Goal: Task Accomplishment & Management: Use online tool/utility

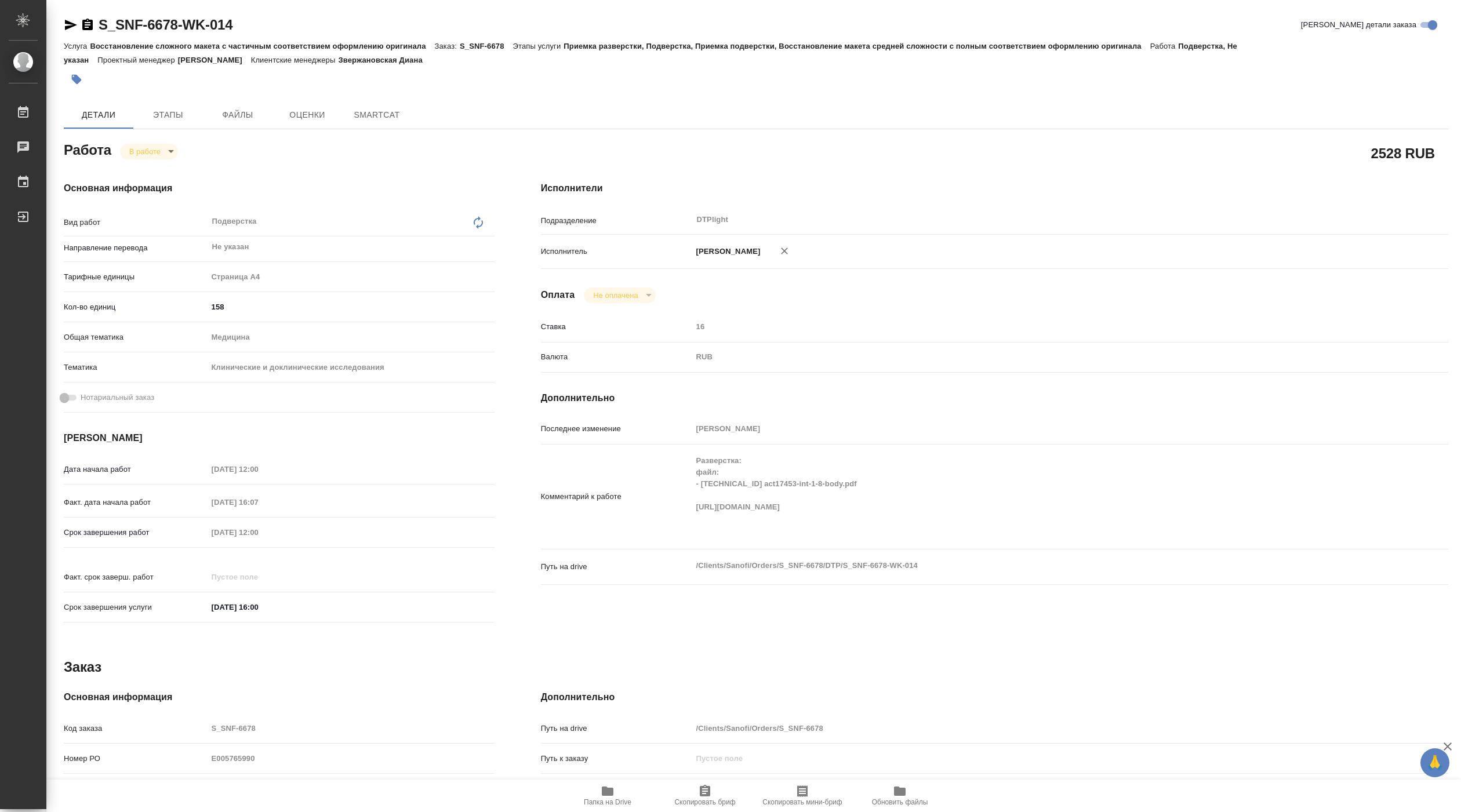
type textarea "x"
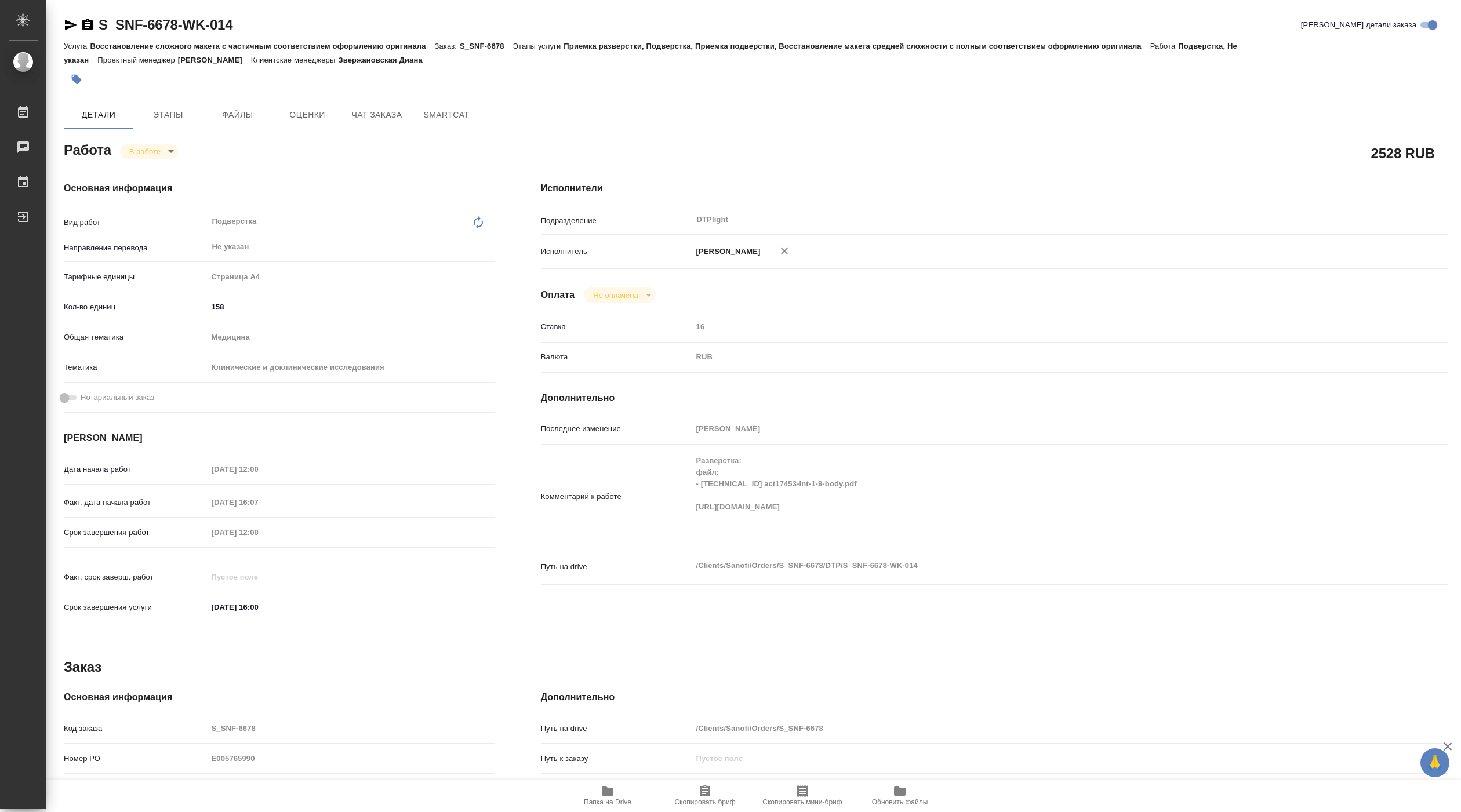
type textarea "x"
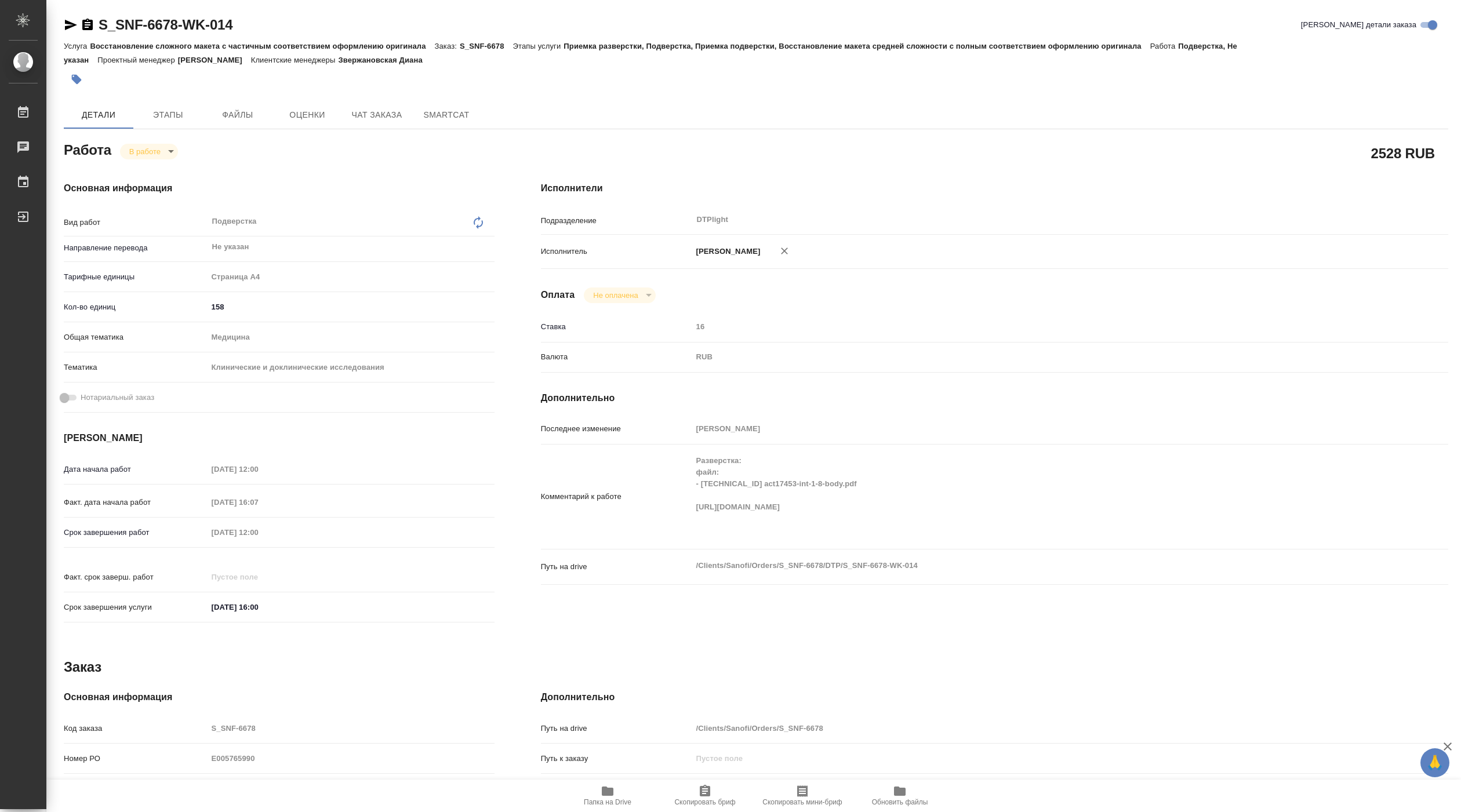
type textarea "x"
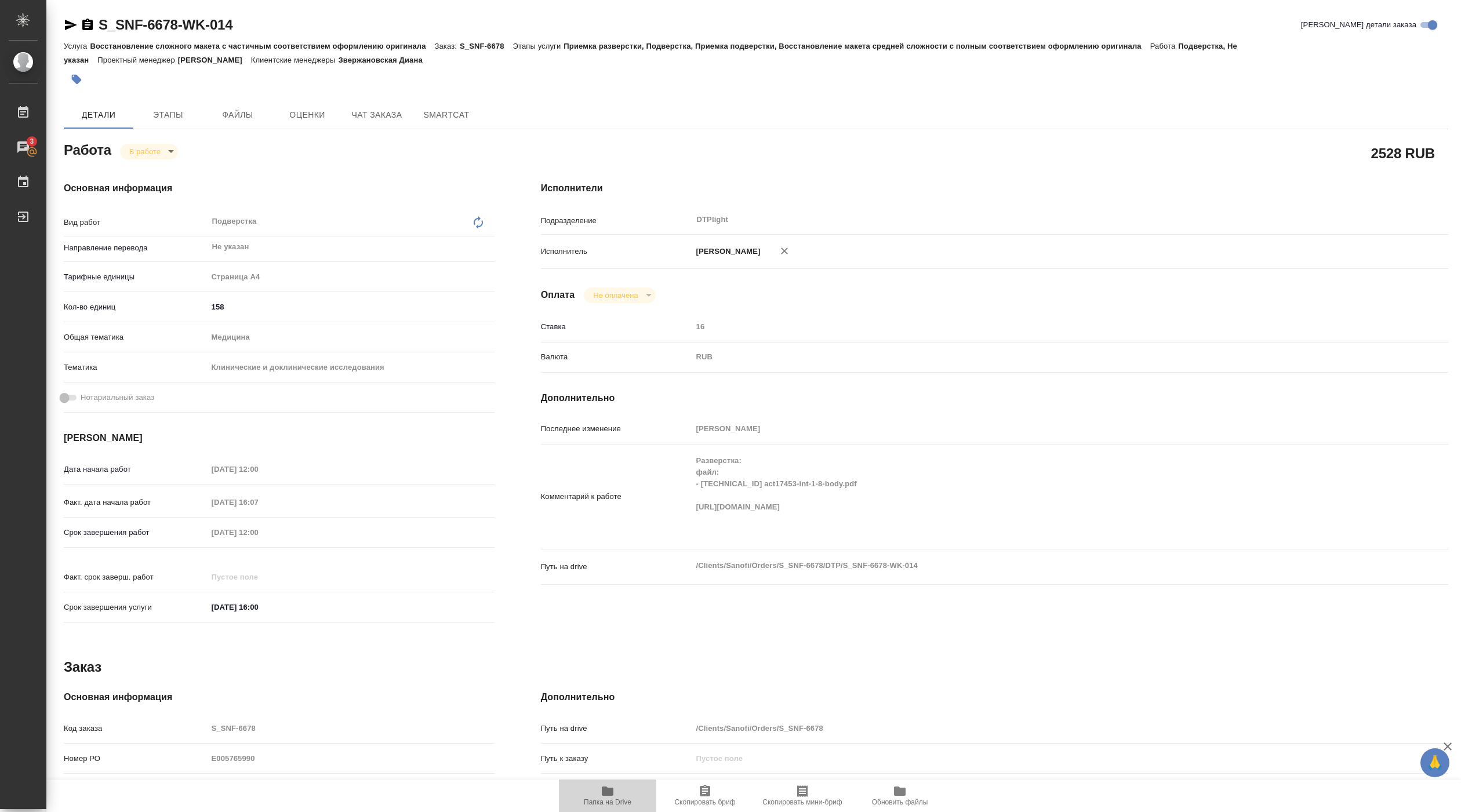
click at [611, 794] on icon "button" at bounding box center [608, 792] width 12 height 9
click at [371, 116] on span "Чат заказа" at bounding box center [376, 115] width 56 height 14
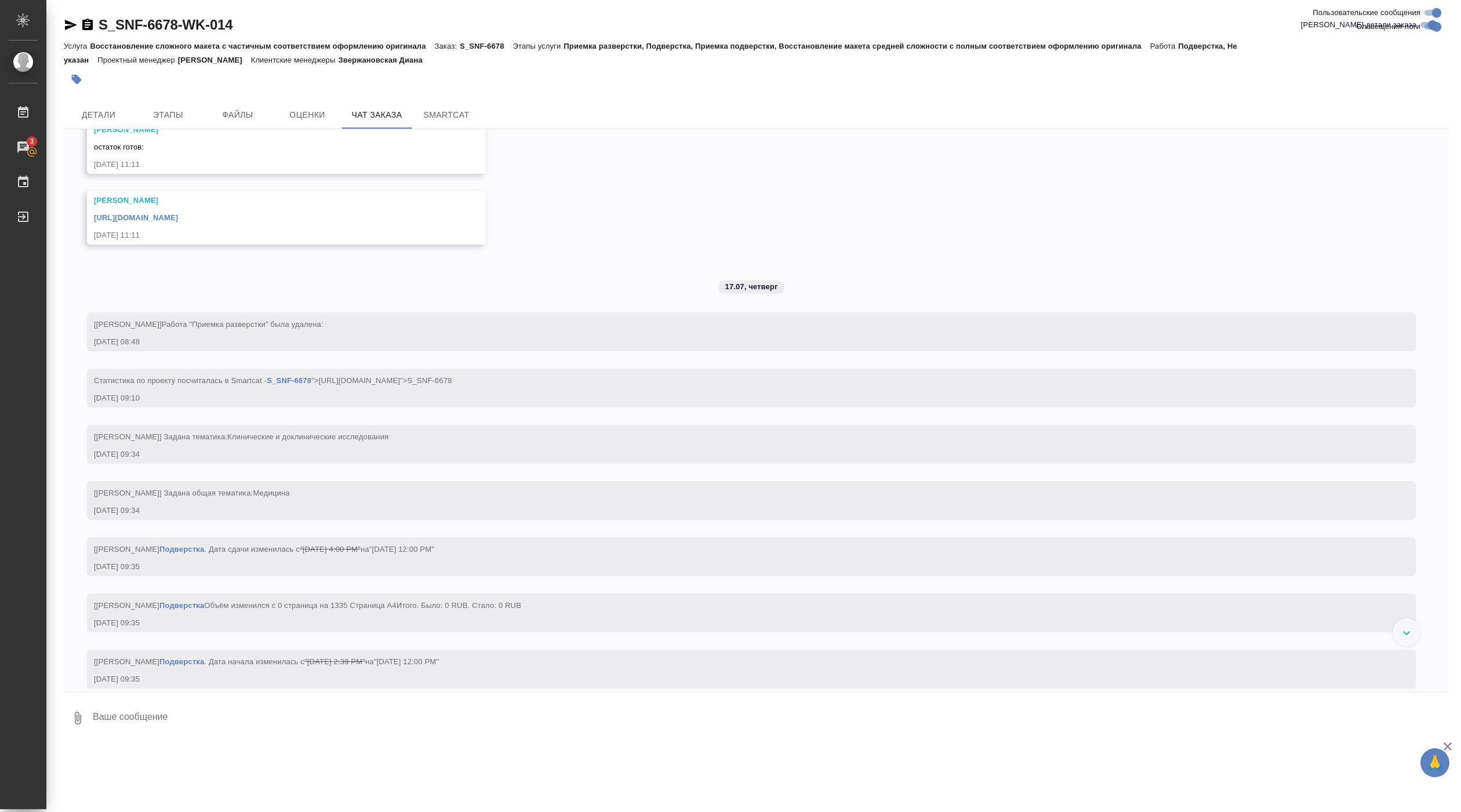
scroll to position [6717, 0]
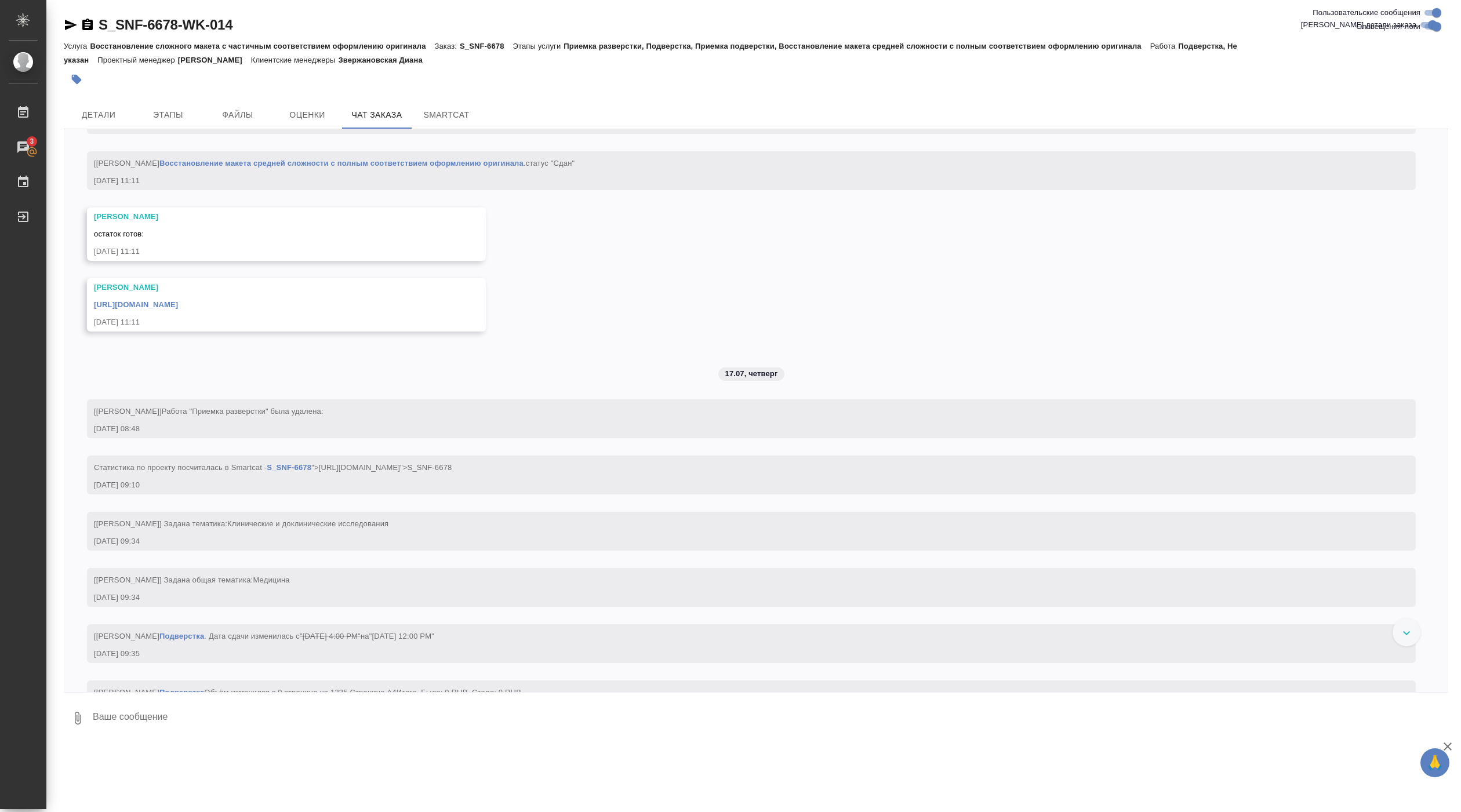
click at [526, 111] on link "Восстановление макета средней сложности с полным соответствием оформлению ориги…" at bounding box center [371, 106] width 364 height 9
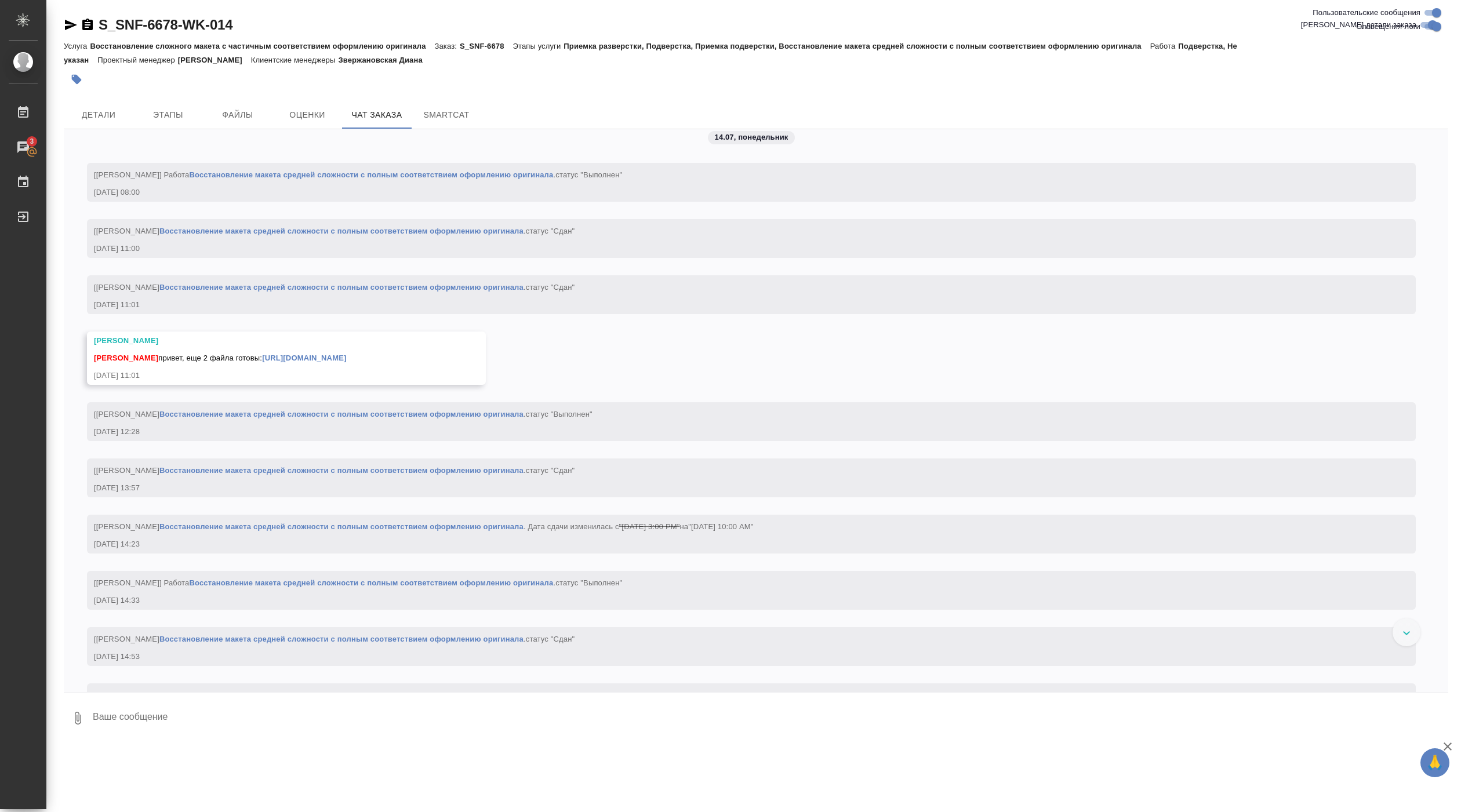
scroll to position [5239, 0]
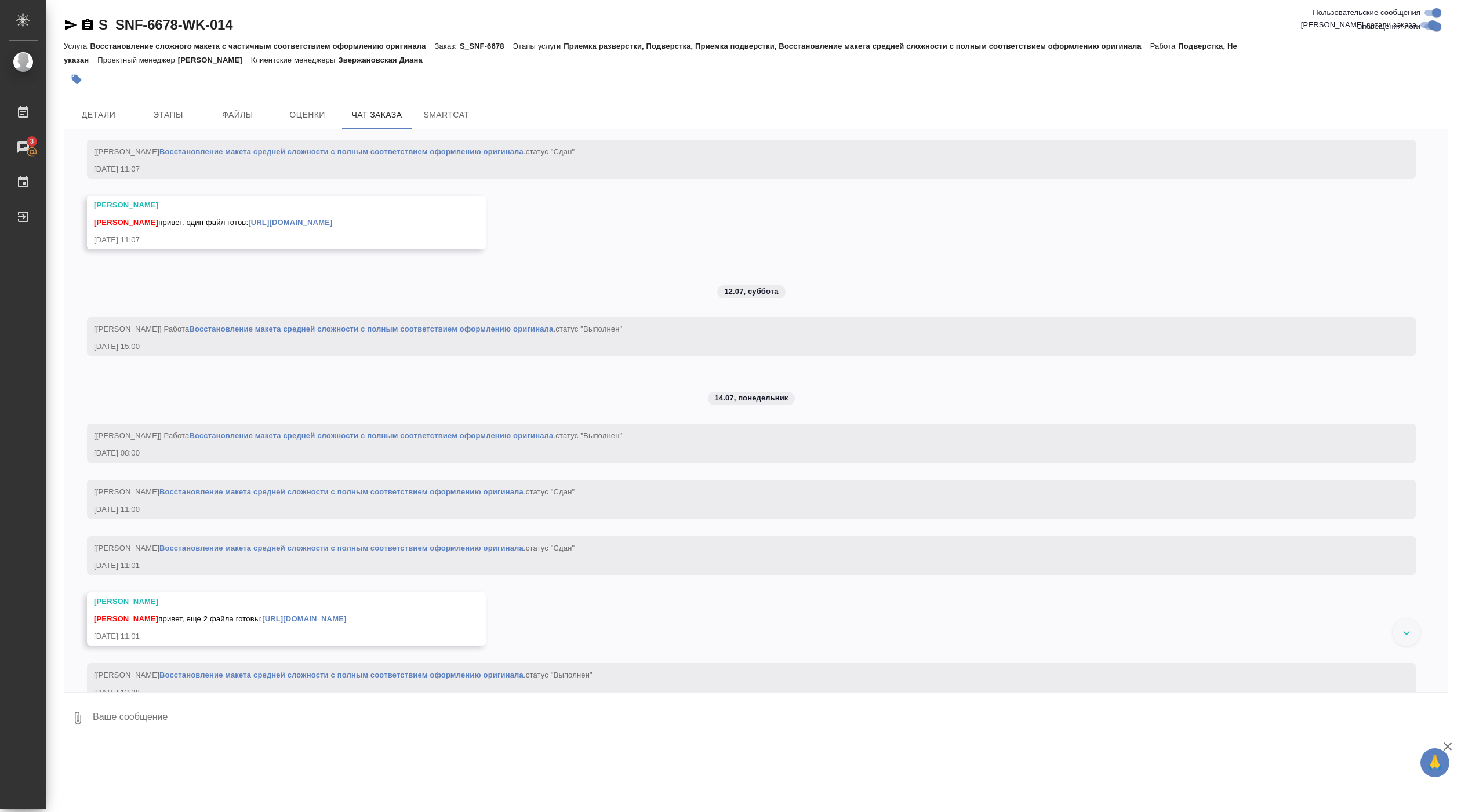
click at [285, 49] on link "Восстановление макета средней сложности с полным соответствием оформлению ориги…" at bounding box center [371, 45] width 364 height 9
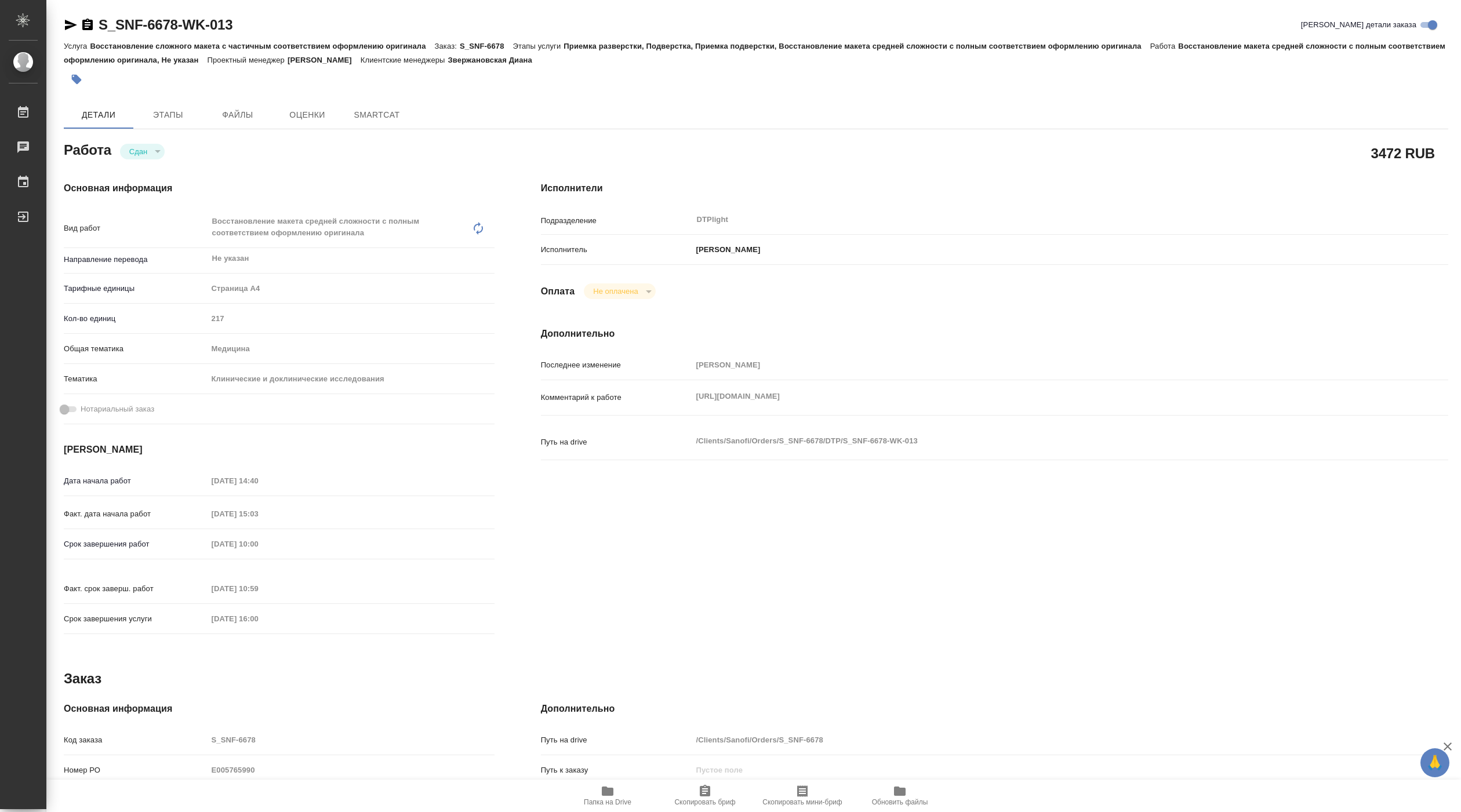
type textarea "x"
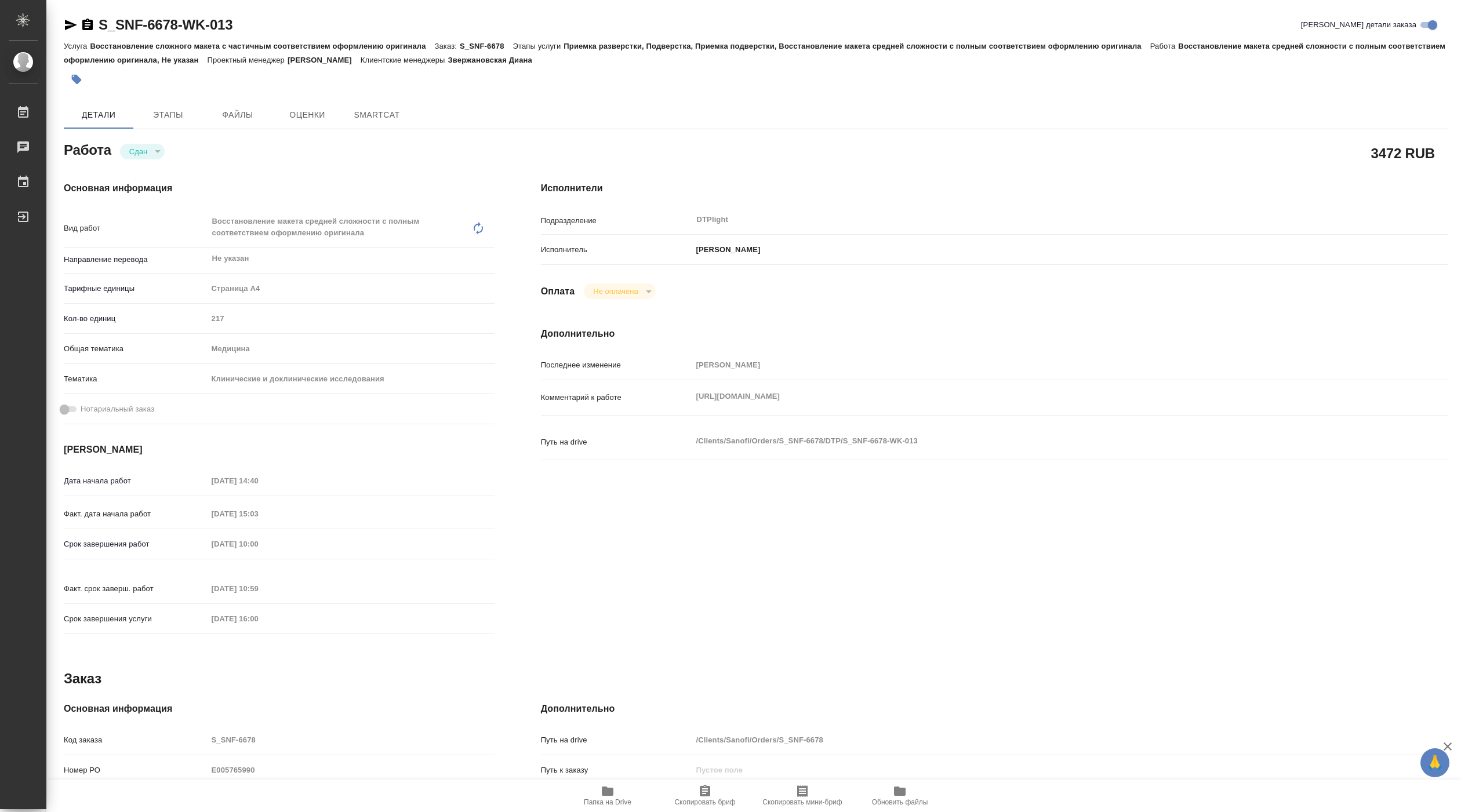
type textarea "x"
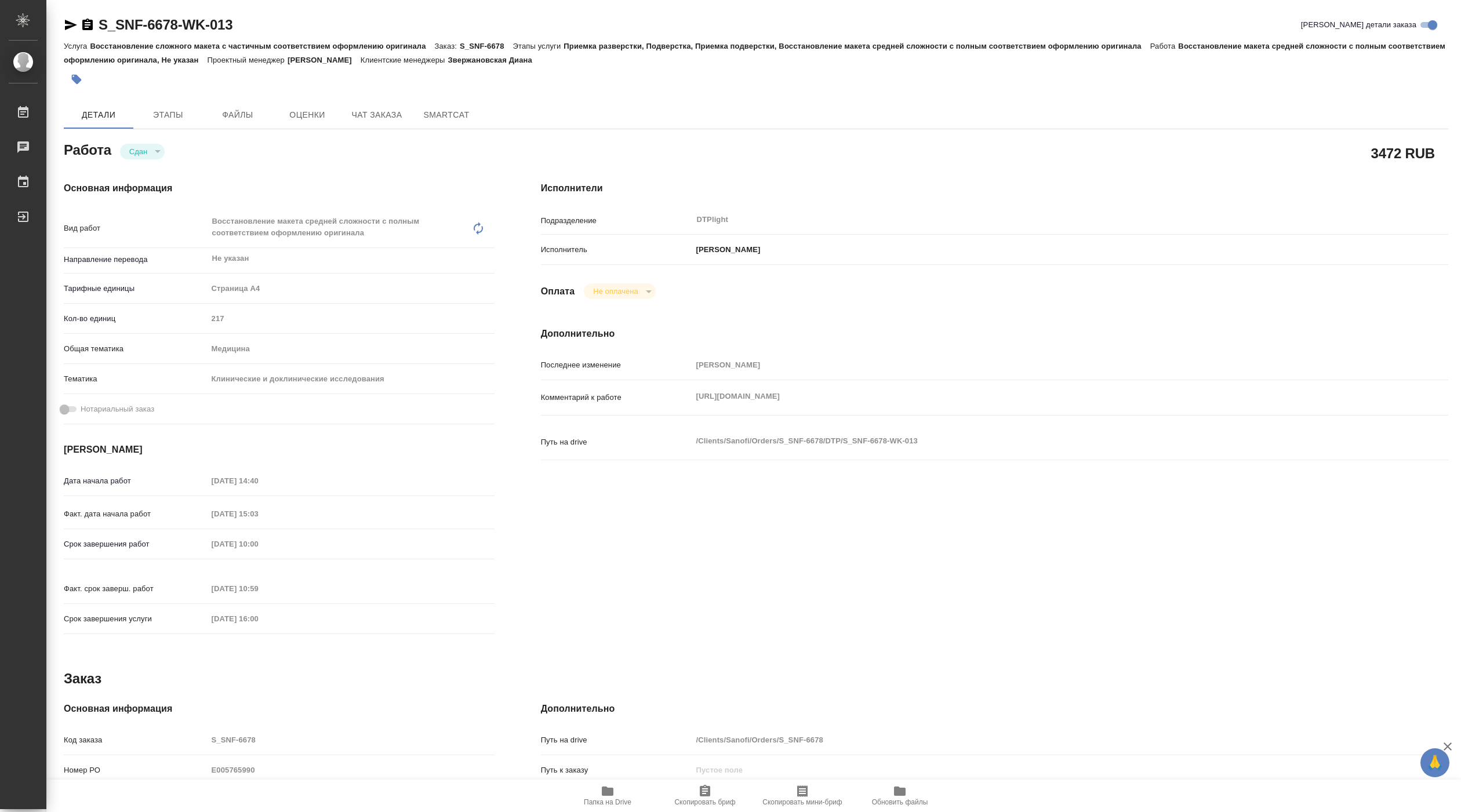
type textarea "x"
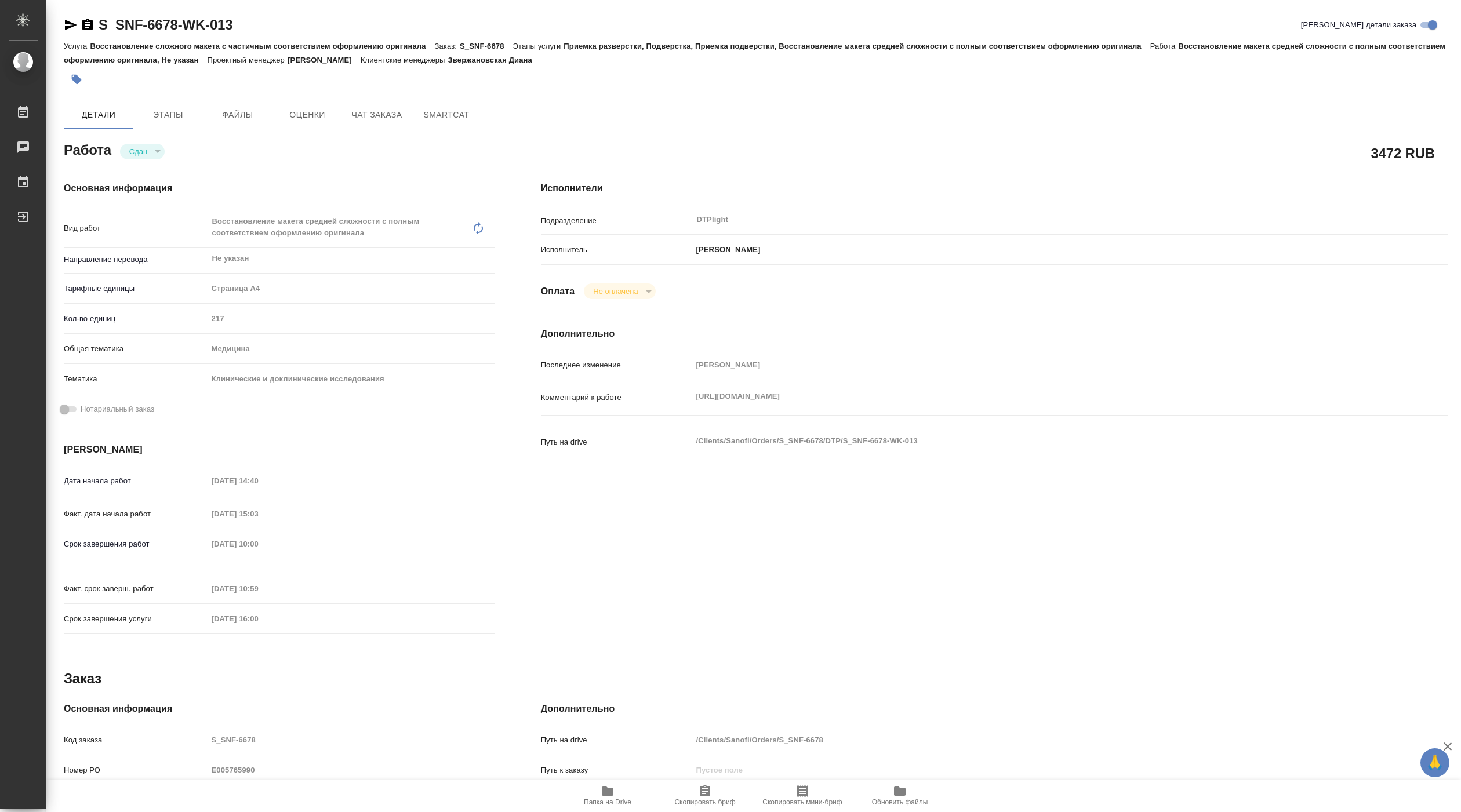
type textarea "x"
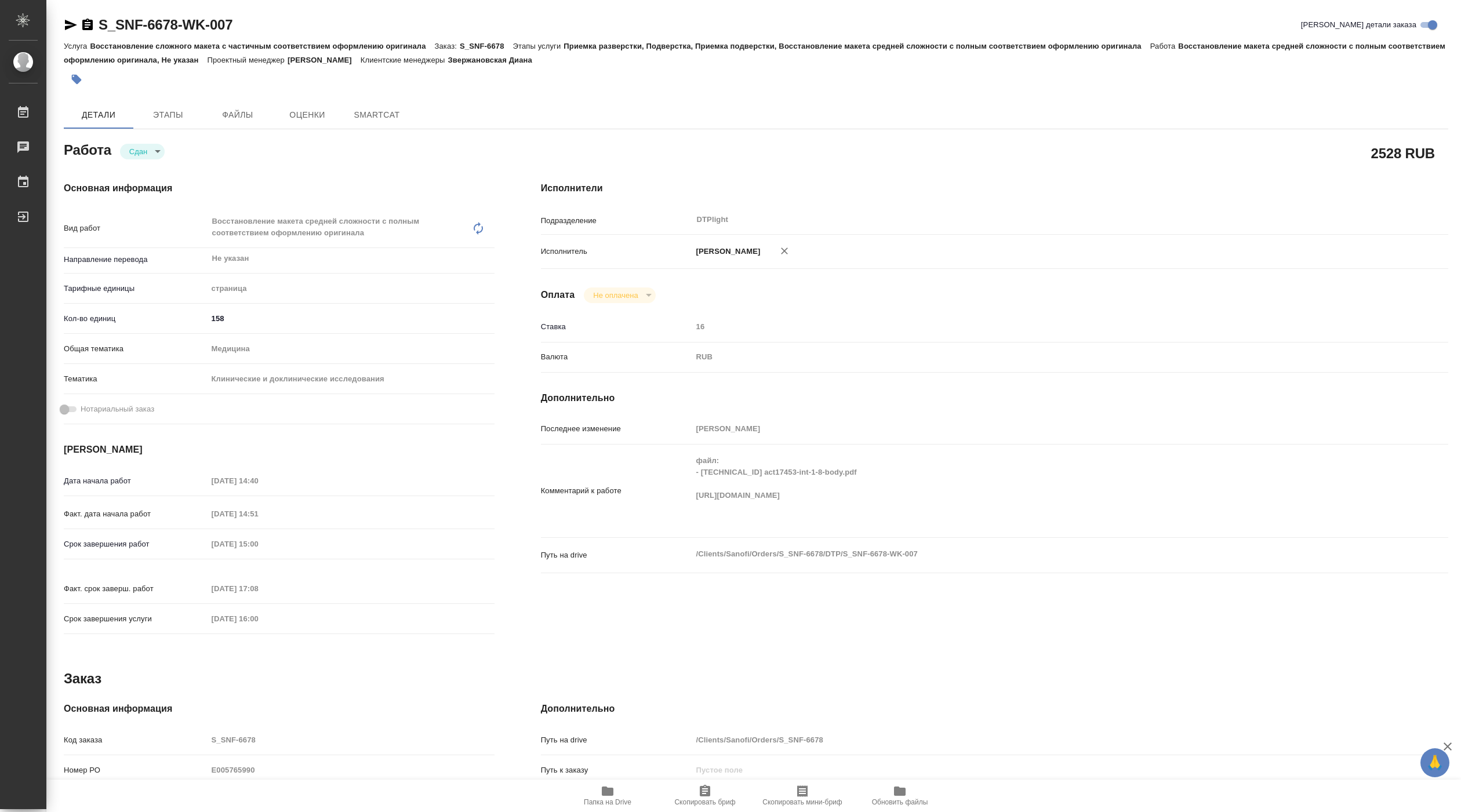
type textarea "x"
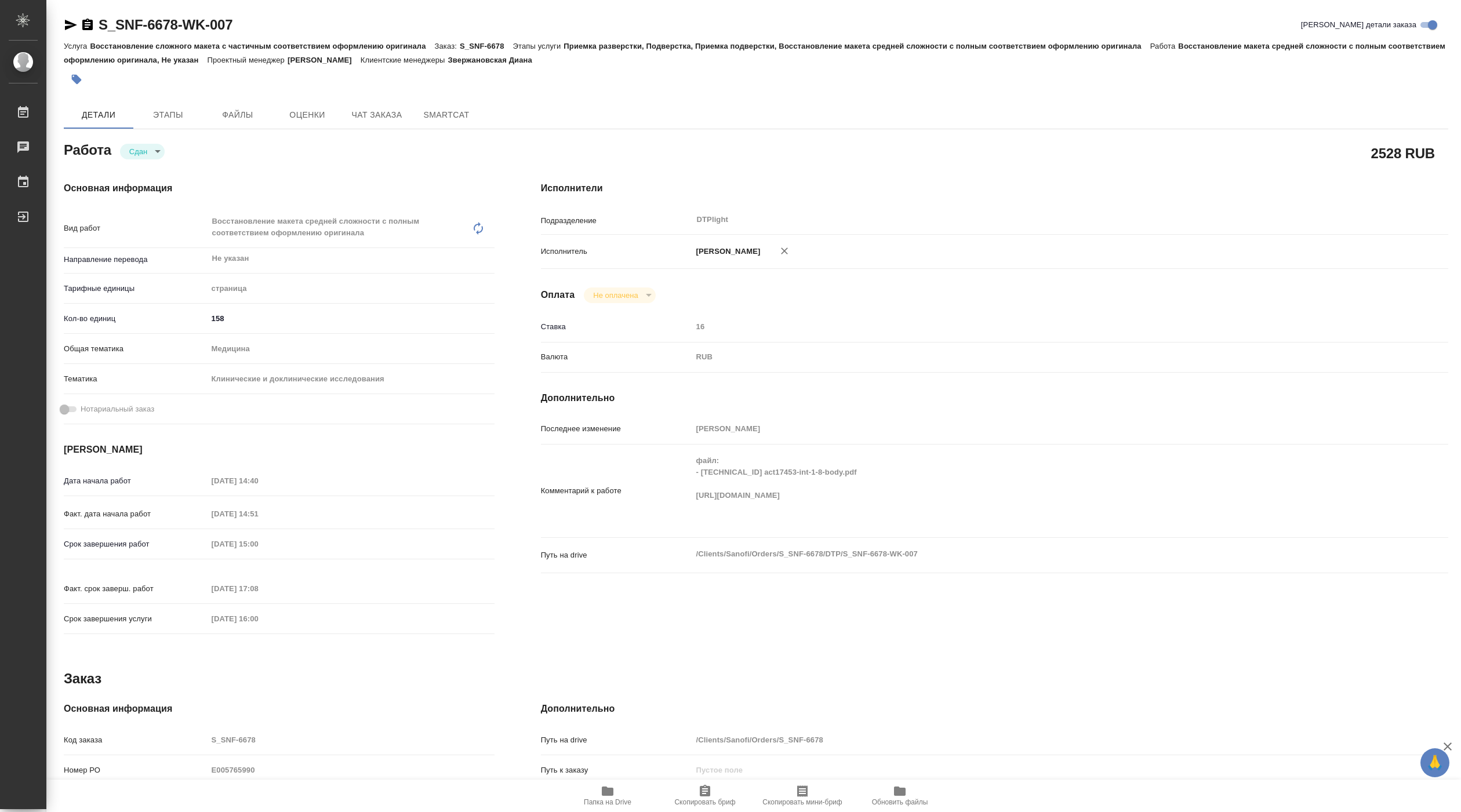
type textarea "x"
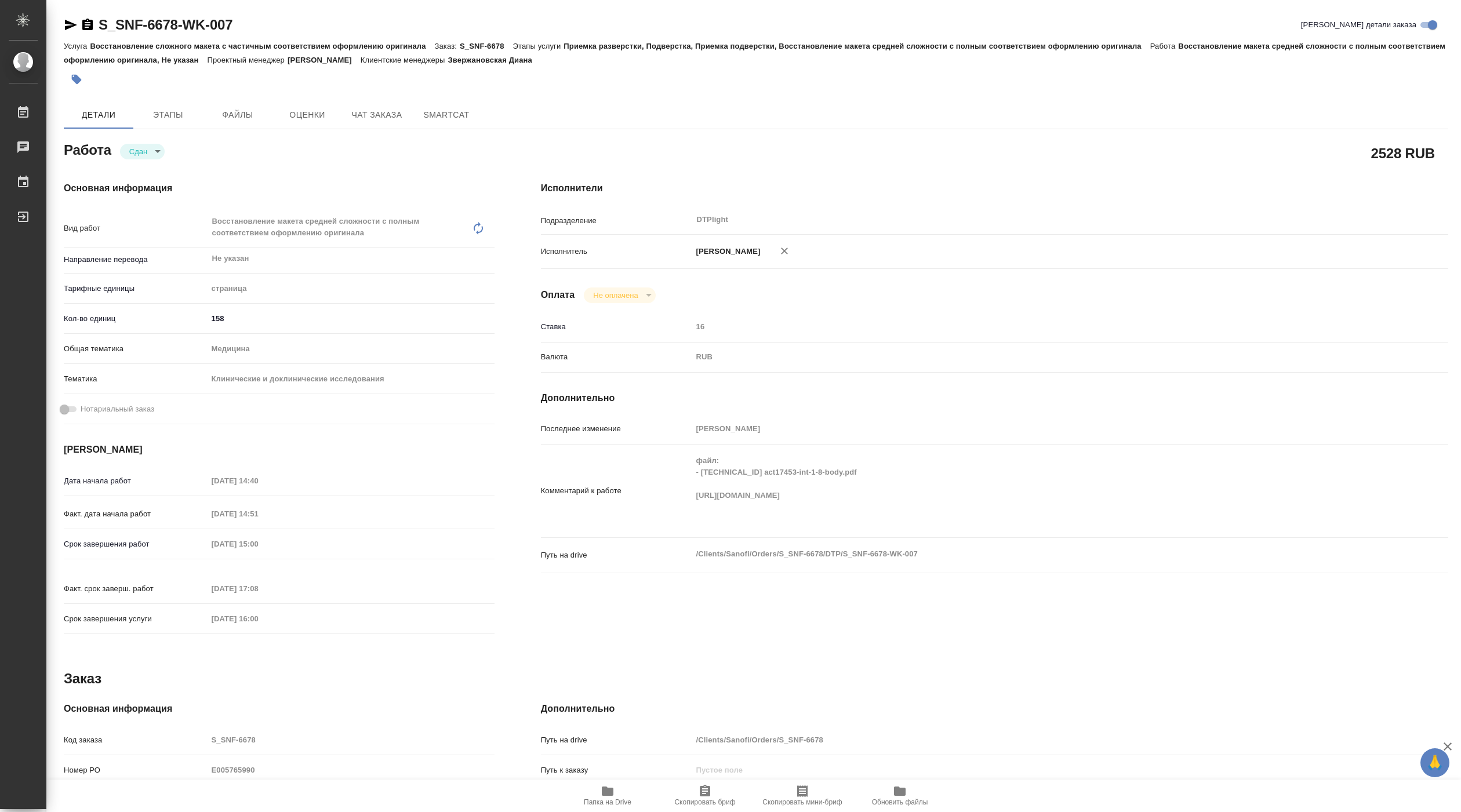
type textarea "x"
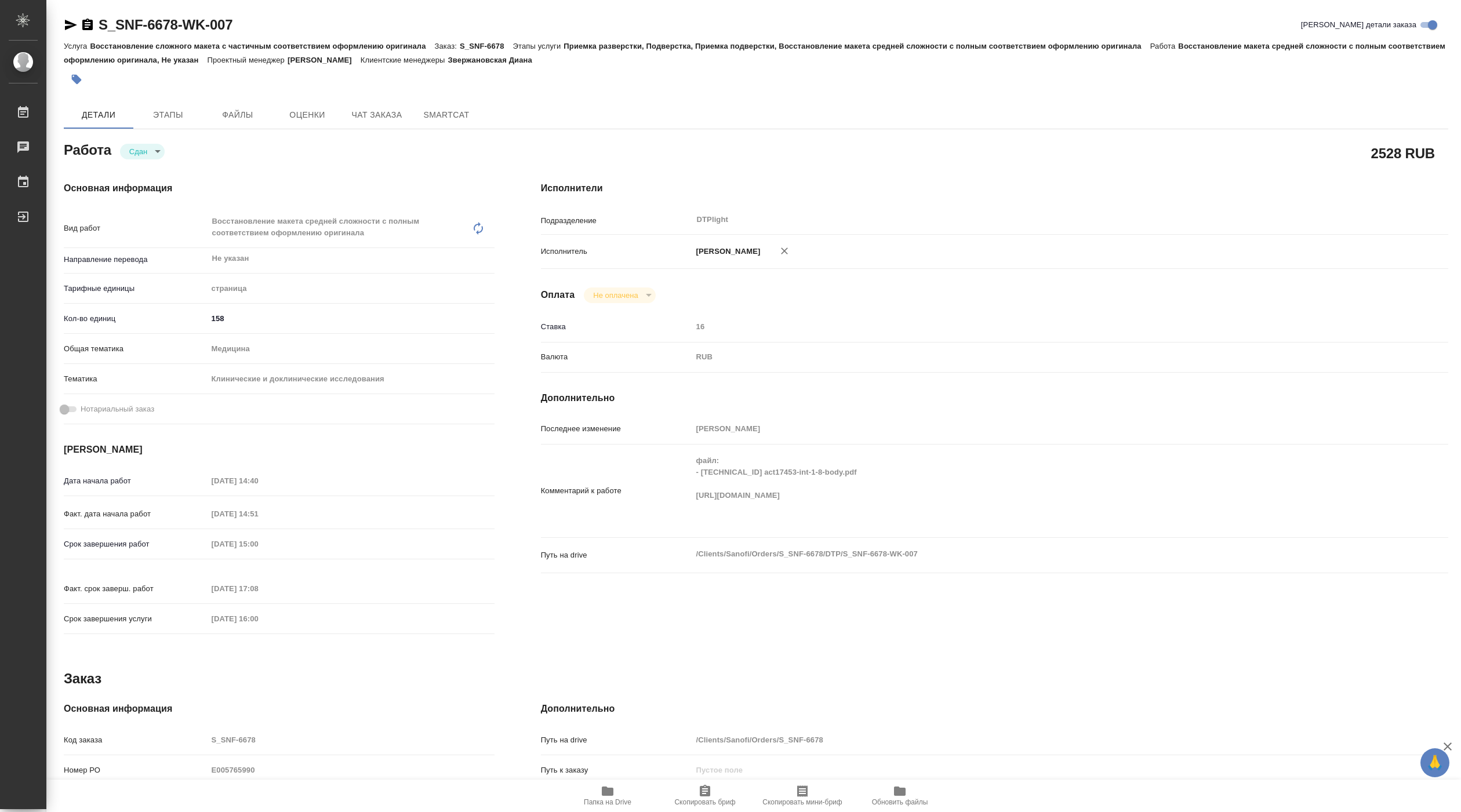
type textarea "x"
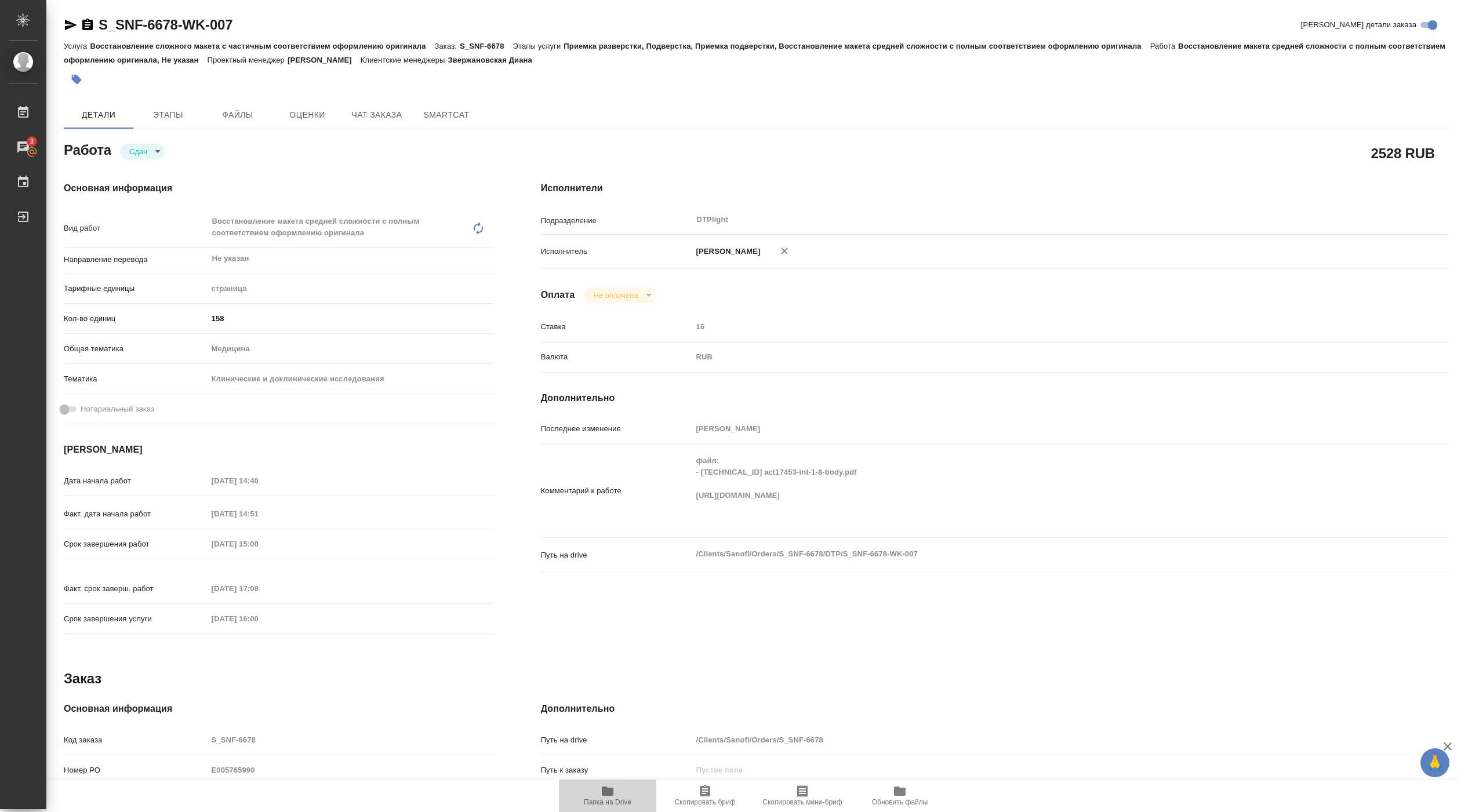
click at [616, 793] on span "Папка на Drive" at bounding box center [607, 796] width 83 height 22
